Goal: Information Seeking & Learning: Find specific fact

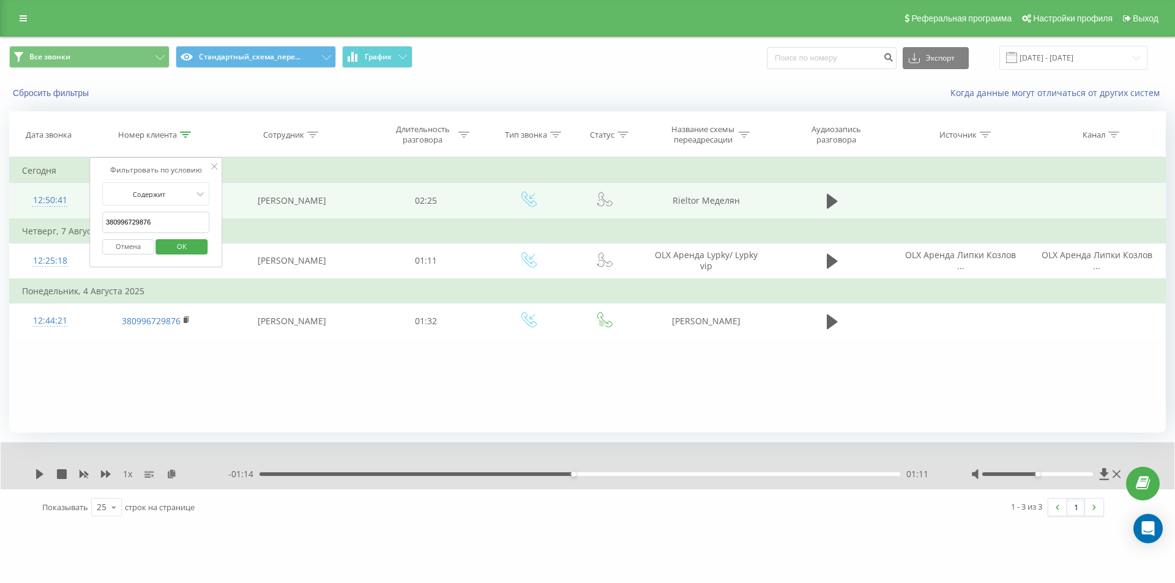
drag, startPoint x: 166, startPoint y: 228, endPoint x: 87, endPoint y: 200, distance: 84.4
click at [90, 201] on div "Фильтровать по условию Содержит 380996729876 Отмена OK" at bounding box center [155, 212] width 133 height 110
paste input "37266171"
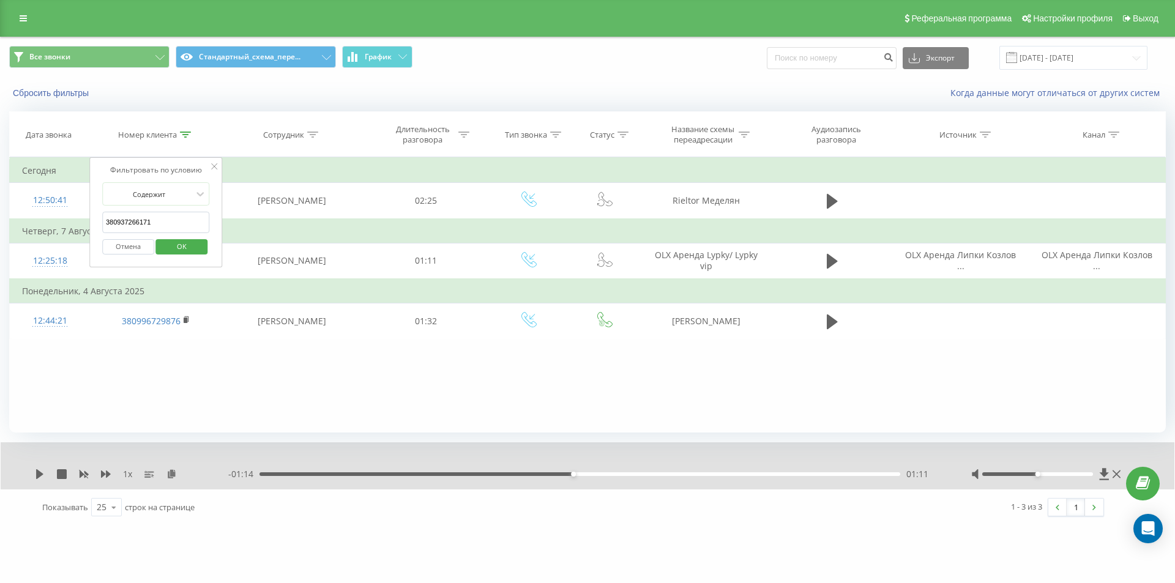
type input "380937266171"
click at [174, 239] on span "OK" at bounding box center [182, 246] width 34 height 19
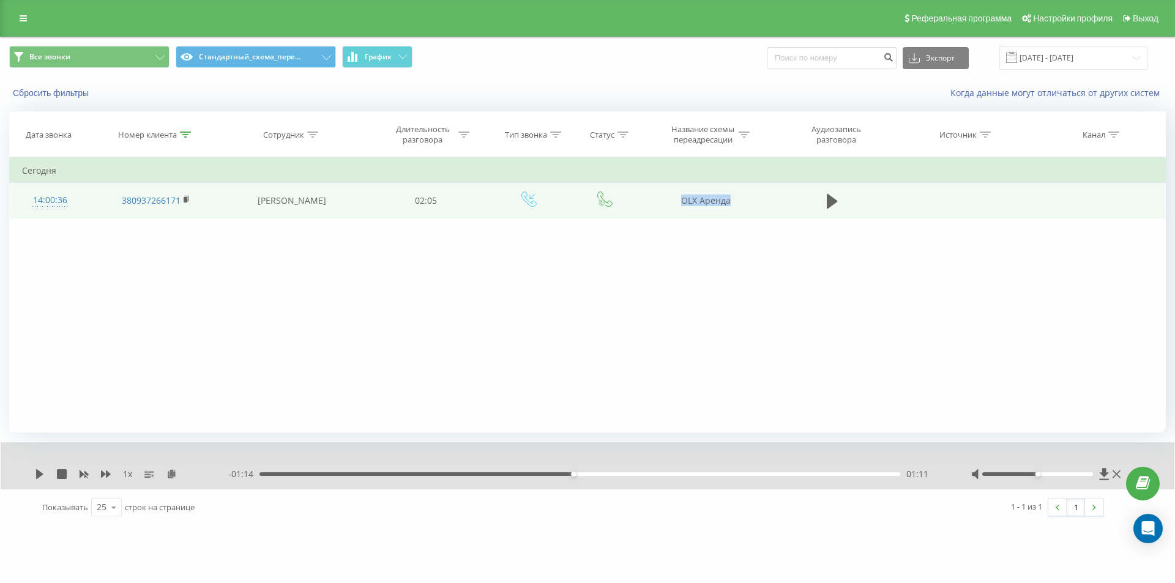
drag, startPoint x: 728, startPoint y: 204, endPoint x: 768, endPoint y: 206, distance: 39.8
click at [768, 206] on td "OLX Аренда" at bounding box center [705, 200] width 131 height 35
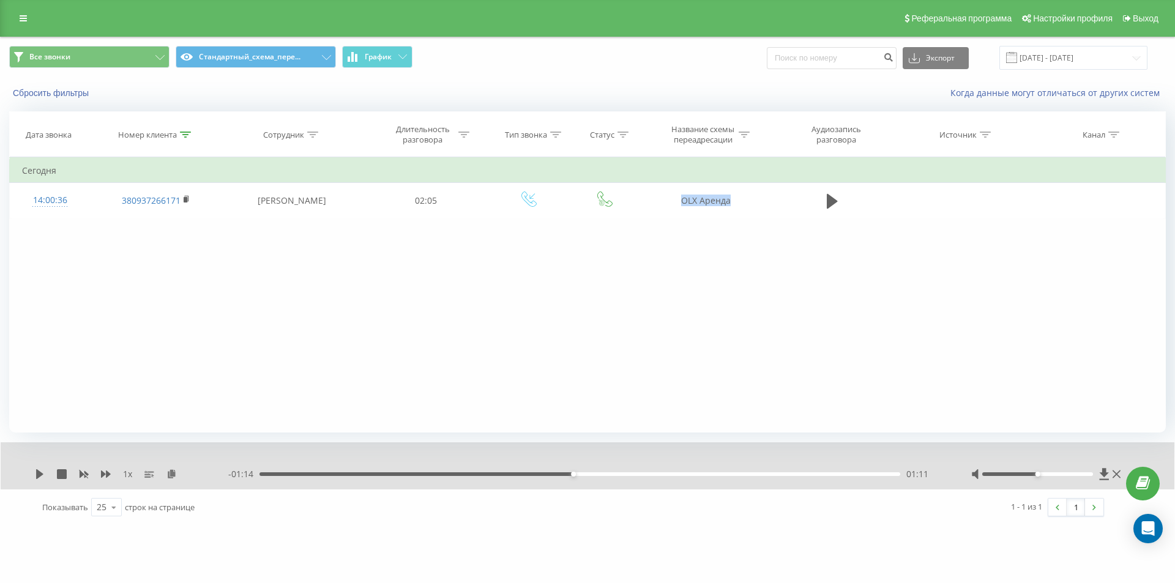
copy td "OLX Аренда"
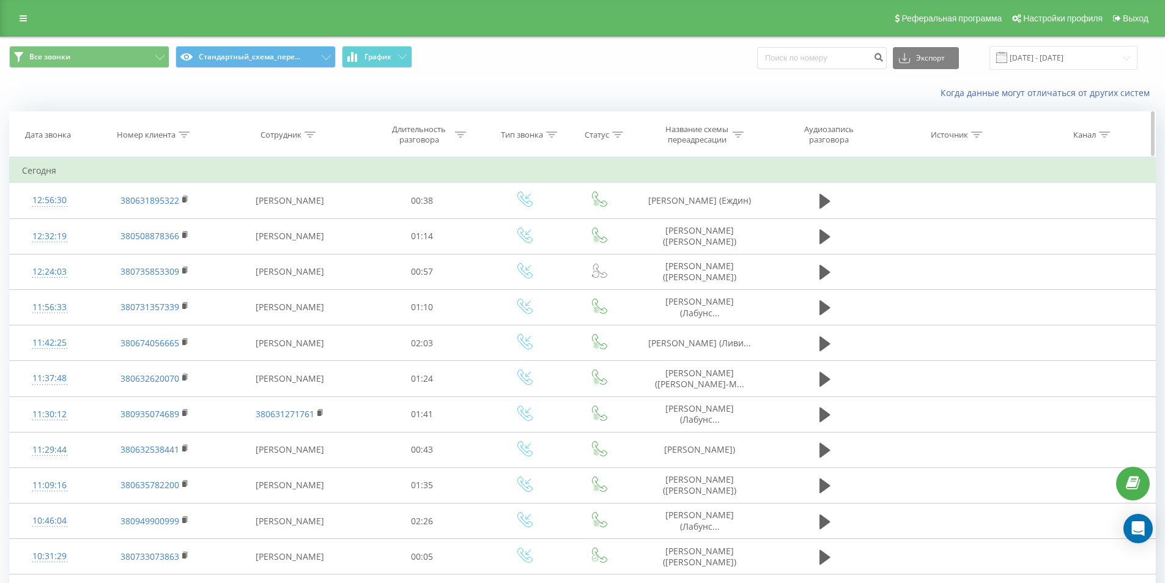
click at [182, 130] on div at bounding box center [184, 135] width 11 height 10
click at [160, 224] on input "text" at bounding box center [155, 222] width 108 height 21
type input "м"
paste input "380676845328"
type input "380676845328"
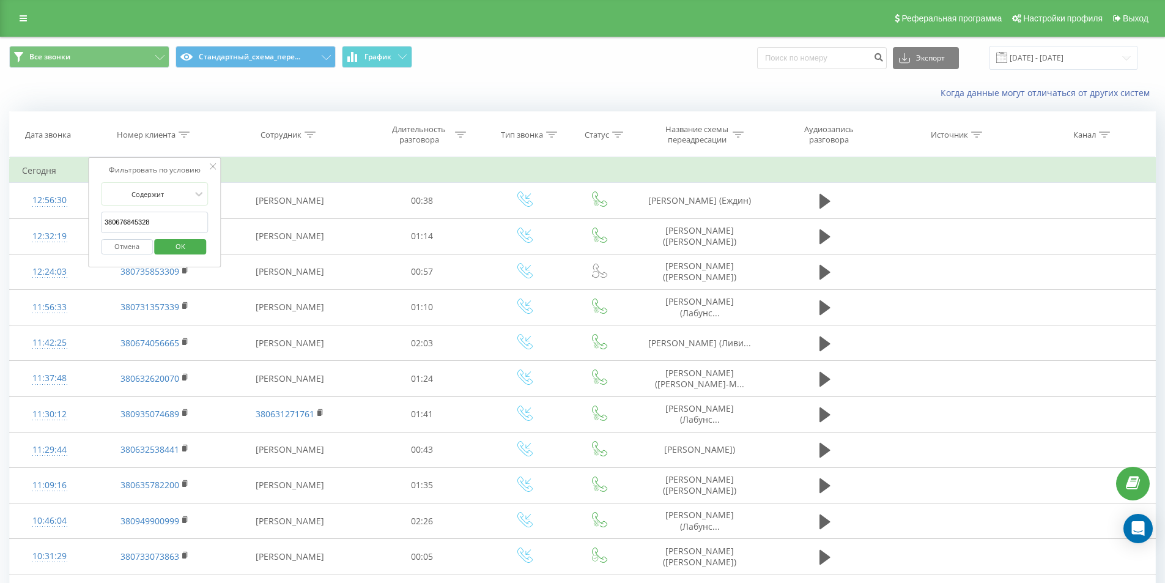
click button "OK" at bounding box center [181, 246] width 52 height 15
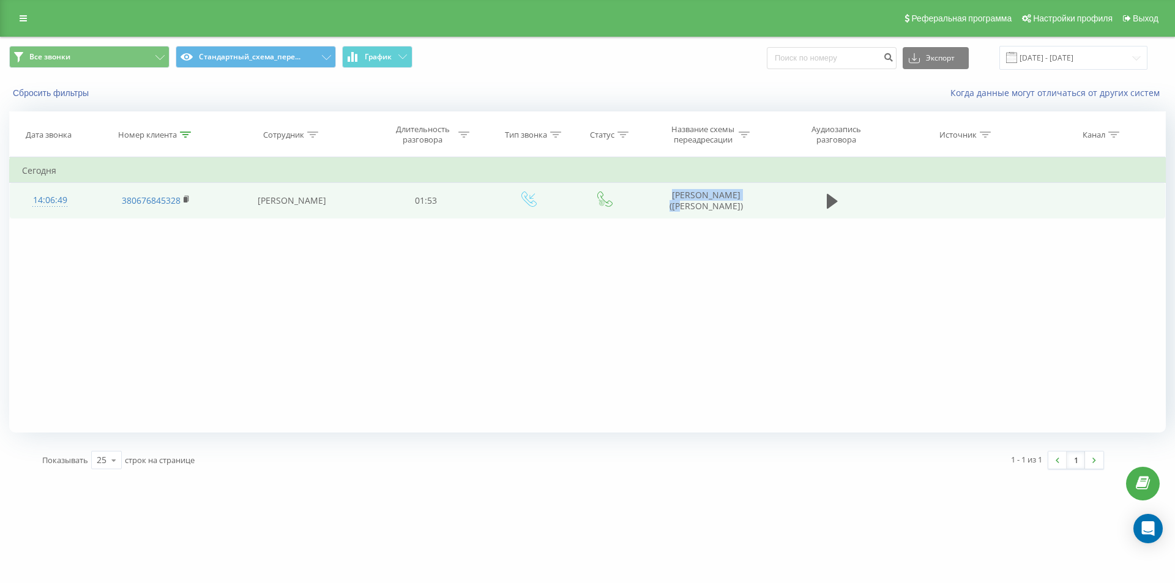
drag, startPoint x: 664, startPoint y: 198, endPoint x: 754, endPoint y: 185, distance: 91.4
click at [754, 185] on td "[PERSON_NAME] ([PERSON_NAME])" at bounding box center [705, 200] width 131 height 35
copy td "[PERSON_NAME]"
